Goal: Information Seeking & Learning: Learn about a topic

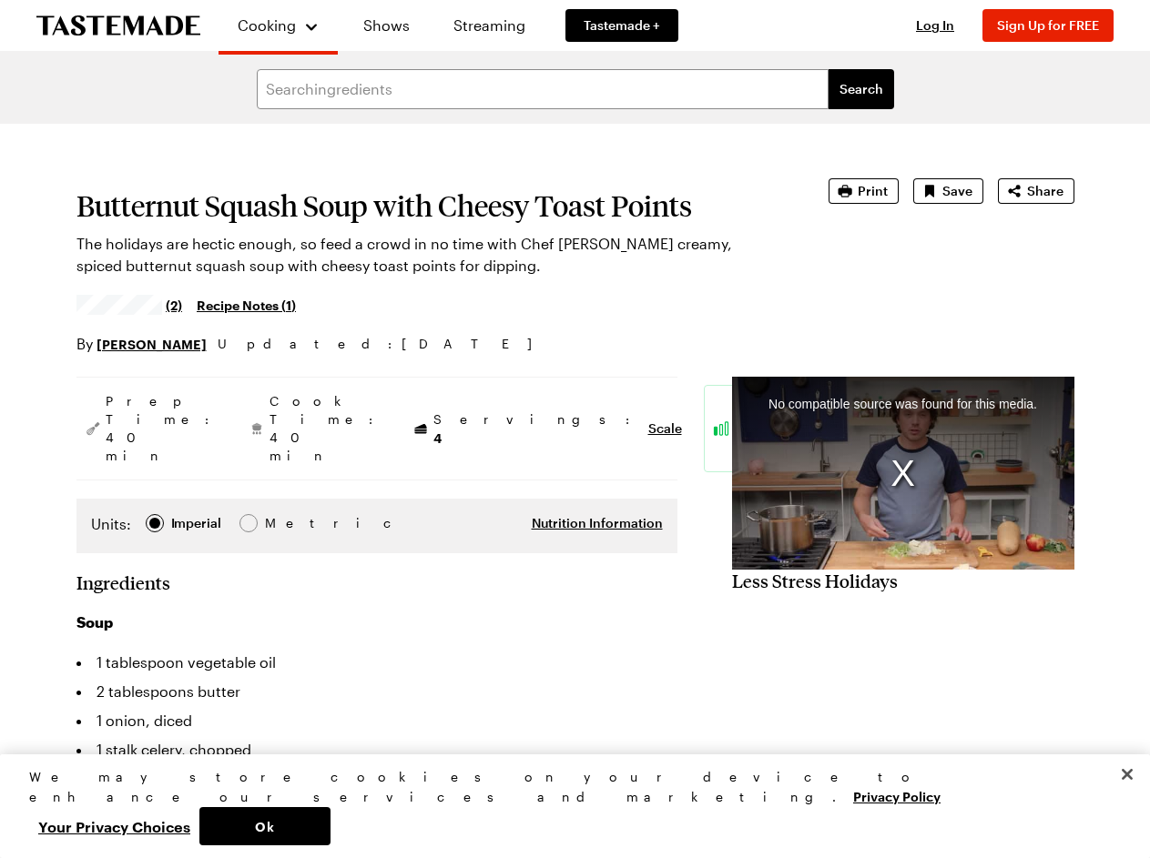
click at [270, 25] on span "Cooking" at bounding box center [267, 24] width 58 height 17
click at [943, 25] on span "Log In" at bounding box center [935, 24] width 38 height 15
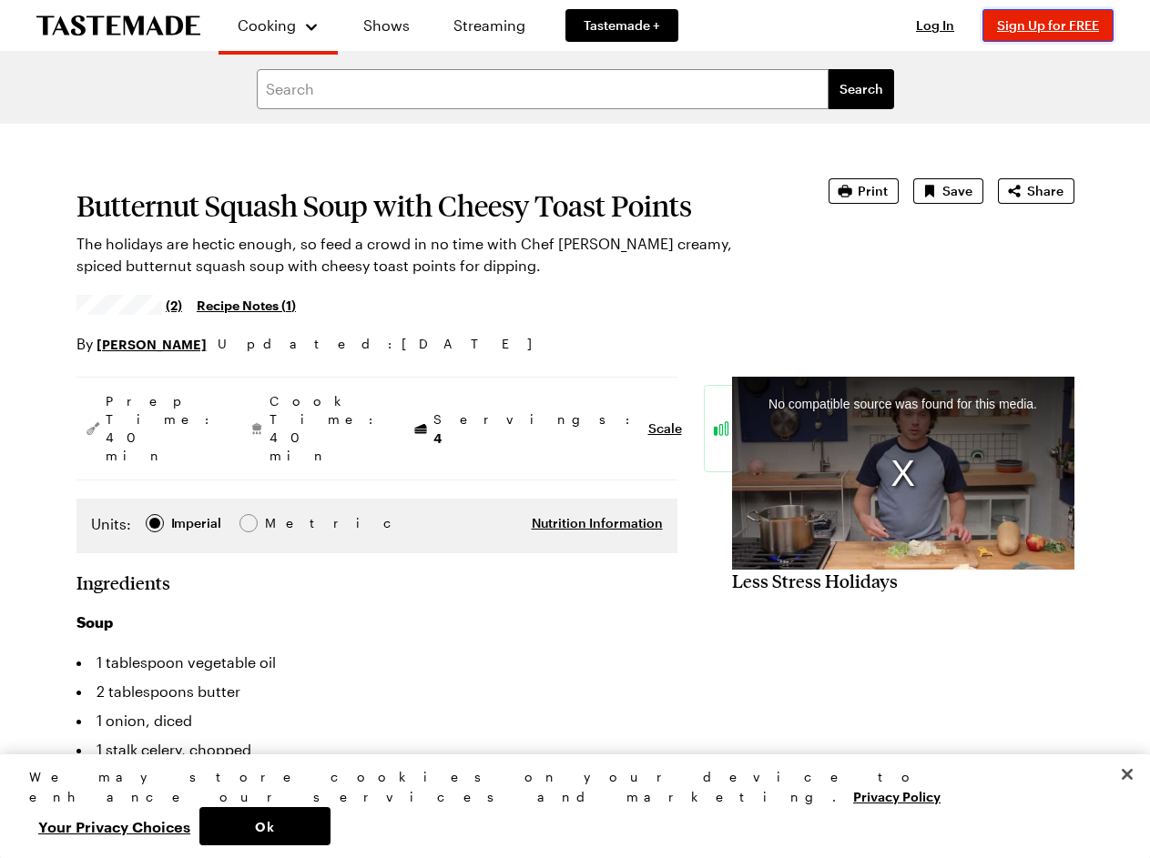
click at [1056, 25] on span "Sign Up for FREE" at bounding box center [1048, 24] width 102 height 15
click at [866, 191] on span "Print" at bounding box center [873, 191] width 30 height 18
click at [949, 191] on span "Save" at bounding box center [957, 191] width 30 height 18
click at [1036, 191] on span "Share" at bounding box center [1045, 191] width 36 height 18
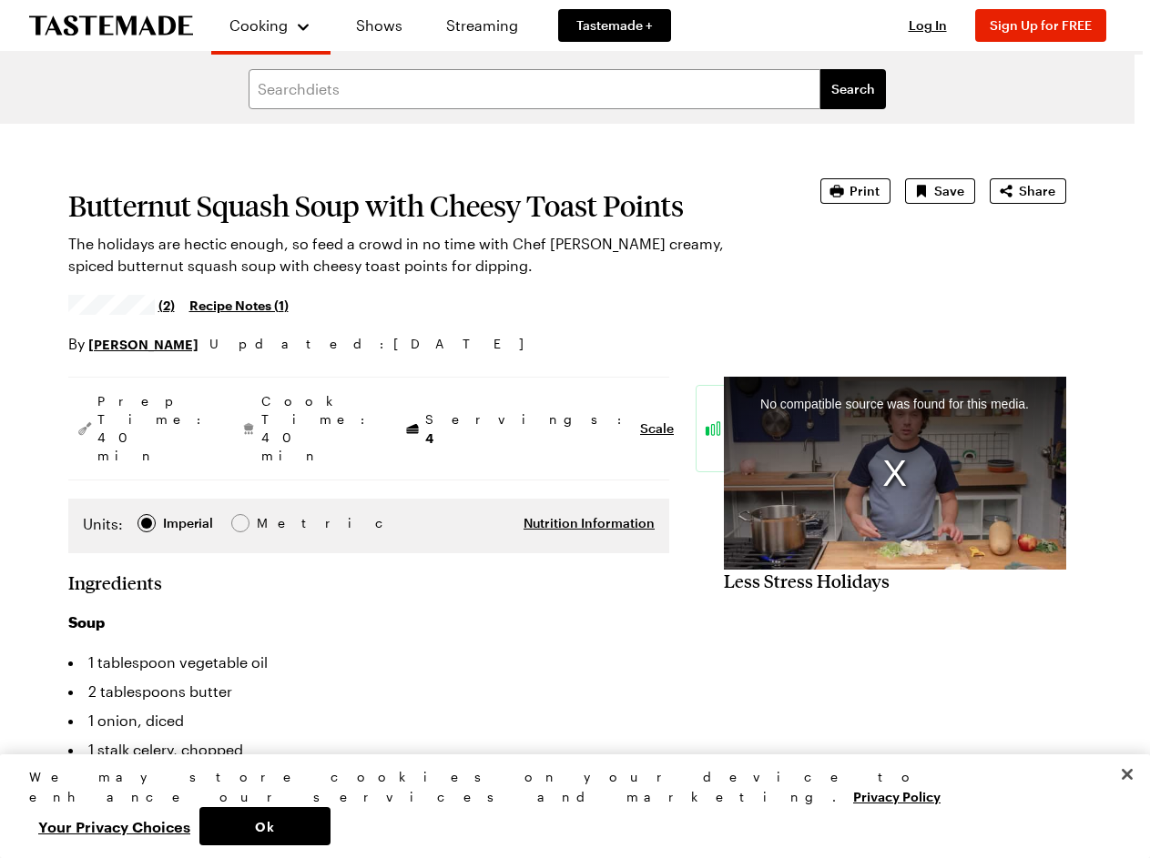
click at [443, 411] on link "Pinterest" at bounding box center [575, 419] width 353 height 38
